Goal: Task Accomplishment & Management: Complete application form

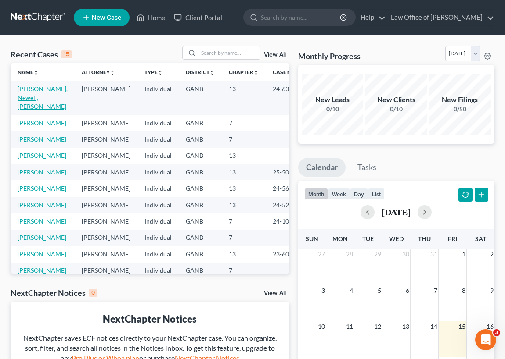
click at [38, 96] on link "[PERSON_NAME], Newell, [PERSON_NAME]" at bounding box center [43, 97] width 50 height 25
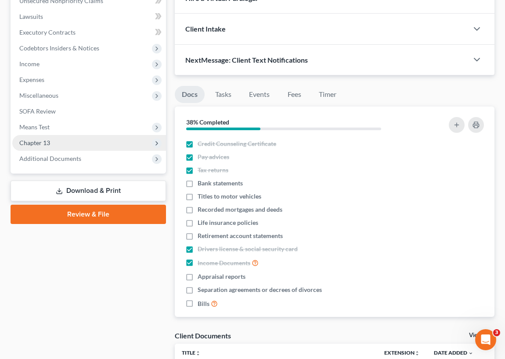
scroll to position [199, 0]
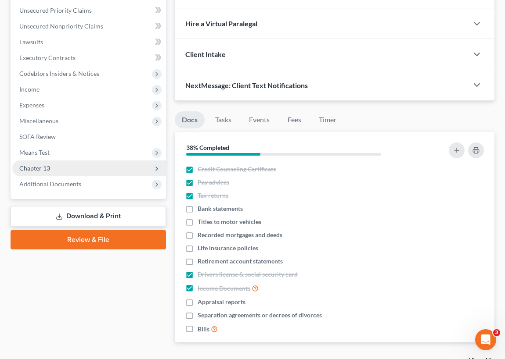
click at [35, 167] on span "Chapter 13" at bounding box center [34, 168] width 31 height 7
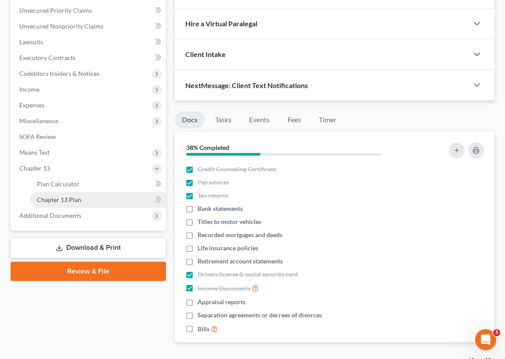
click at [64, 199] on span "Chapter 13 Plan" at bounding box center [59, 199] width 44 height 7
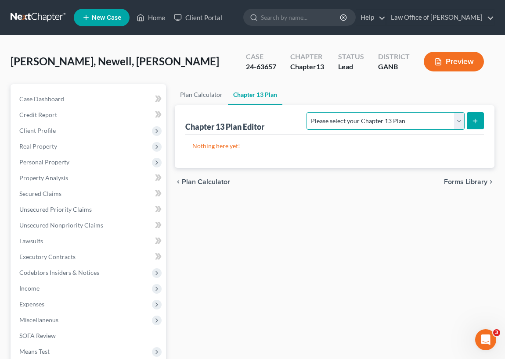
click at [458, 118] on select "Please select your Chapter 13 Plan National Form Plan - Official Form 113 North…" at bounding box center [385, 121] width 158 height 18
click at [308, 112] on select "Please select your Chapter 13 Plan National Form Plan - Official Form 113 North…" at bounding box center [385, 121] width 158 height 18
click at [459, 118] on select "Please select your Chapter 13 Plan National Form Plan - Official Form 113 North…" at bounding box center [385, 121] width 158 height 18
select select "0"
click at [308, 112] on select "Please select your Chapter 13 Plan National Form Plan - Official Form 113 North…" at bounding box center [385, 121] width 158 height 18
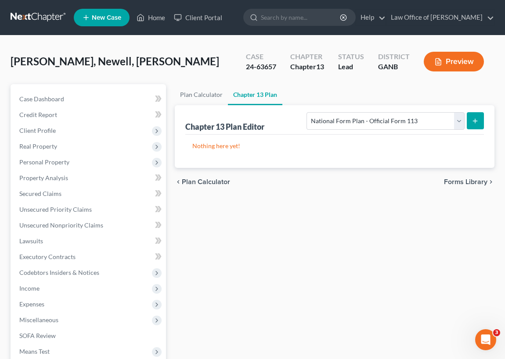
click at [467, 179] on span "Forms Library" at bounding box center [465, 182] width 43 height 7
